Goal: Transaction & Acquisition: Purchase product/service

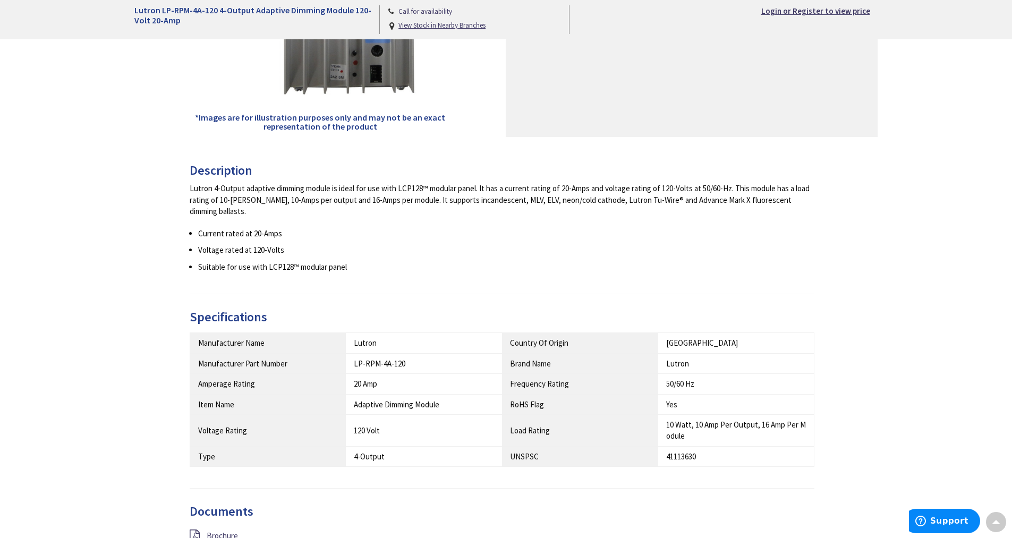
scroll to position [325, 0]
drag, startPoint x: 480, startPoint y: 183, endPoint x: 404, endPoint y: 180, distance: 76.1
click at [404, 180] on div "Description Lutron 4-Output adaptive dimming module is ideal for use with LCP12…" at bounding box center [502, 228] width 625 height 131
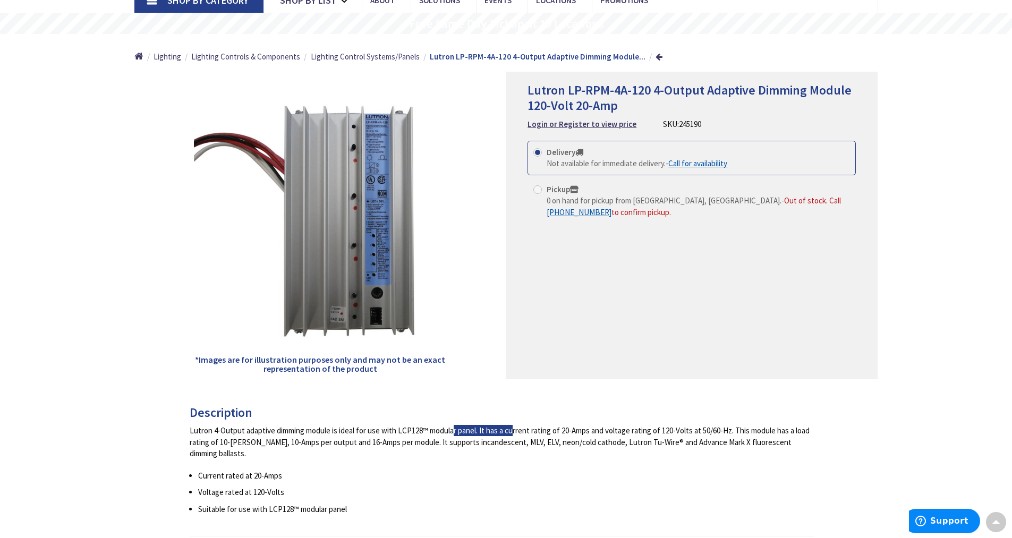
scroll to position [82, 0]
